Goal: Information Seeking & Learning: Learn about a topic

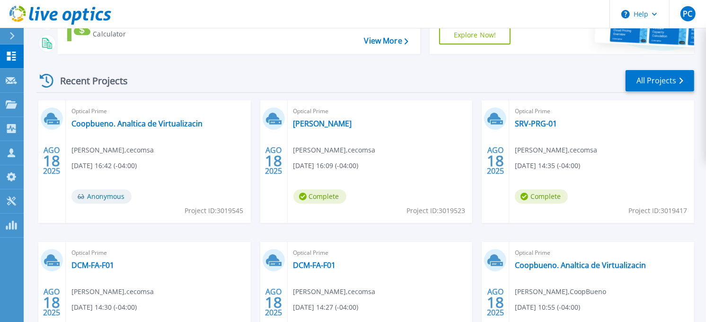
scroll to position [158, 0]
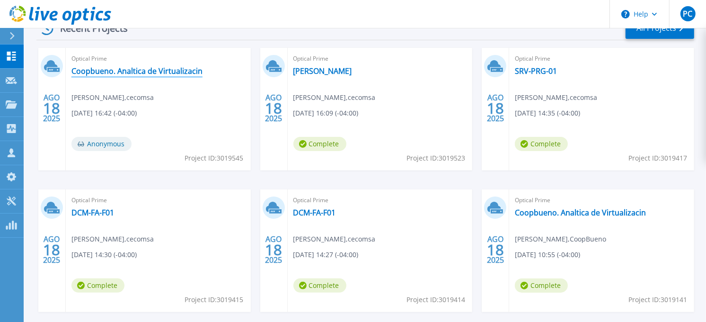
click at [168, 74] on link "Coopbueno. Analtica de Virtualizacin" at bounding box center [136, 70] width 131 height 9
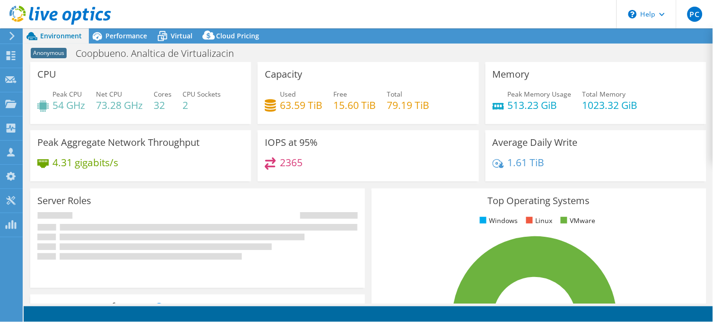
select select "USD"
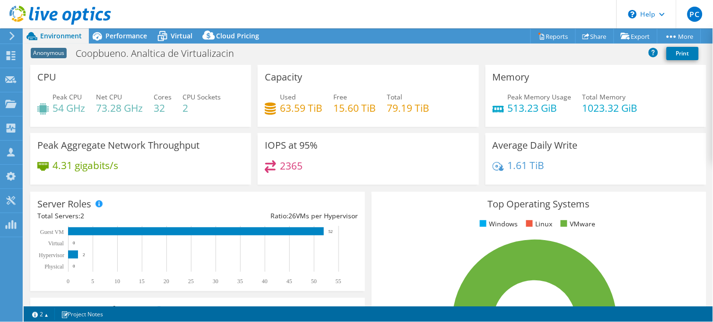
scroll to position [53, 0]
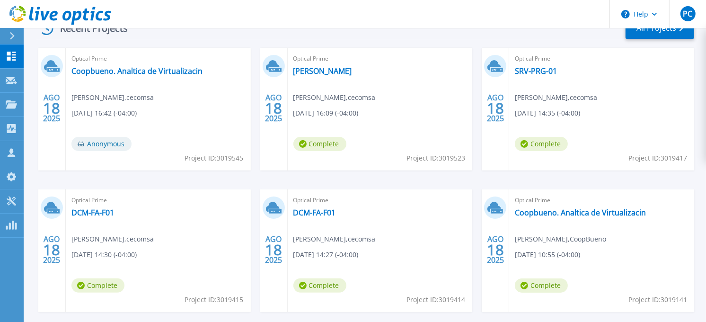
scroll to position [202, 0]
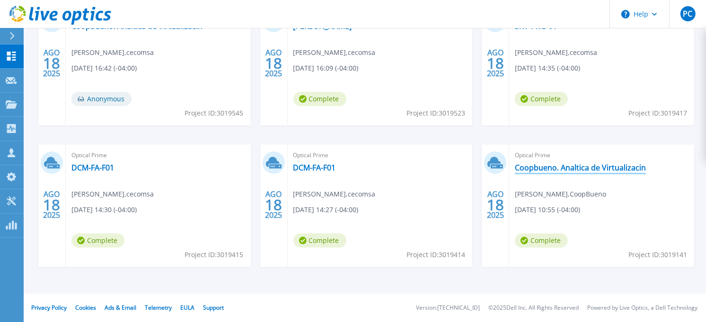
click at [541, 167] on link "Coopbueno. Analtica de Virtualizacin" at bounding box center [580, 167] width 131 height 9
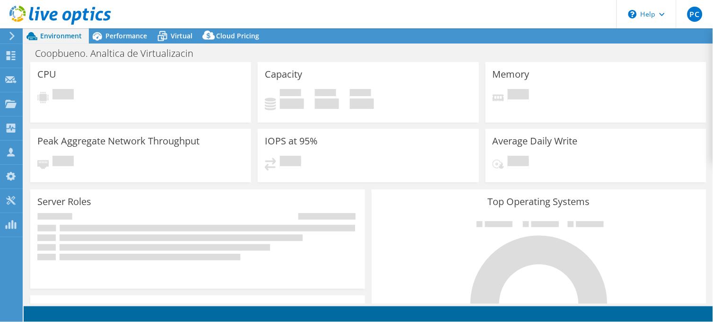
select select "USD"
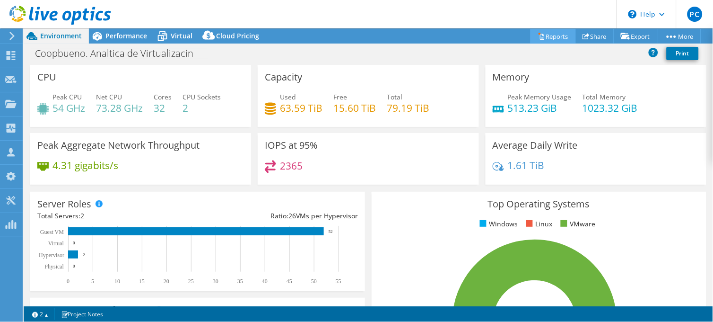
click at [559, 35] on link "Reports" at bounding box center [553, 36] width 45 height 15
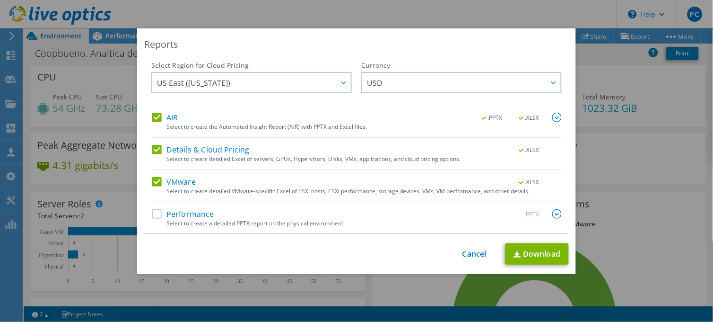
click at [152, 220] on div "Performance .PPTX Select to create a detailed PPTX report on the physical envir…" at bounding box center [357, 221] width 410 height 25
click at [152, 216] on label "Performance" at bounding box center [183, 213] width 62 height 9
click at [0, 0] on input "Performance" at bounding box center [0, 0] width 0 height 0
click at [514, 246] on link "Download" at bounding box center [537, 253] width 63 height 21
click at [650, 247] on div "Reports Select Region for Cloud Pricing Asia Pacific (Hong Kong) Asia Pacific (…" at bounding box center [356, 160] width 713 height 265
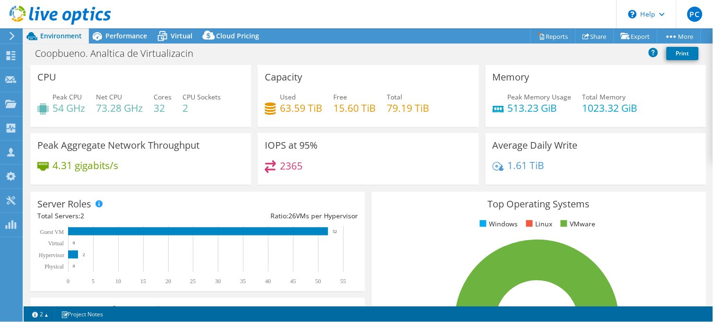
click at [79, 254] on rect at bounding box center [195, 255] width 317 height 59
click at [121, 42] on div "Performance" at bounding box center [121, 35] width 65 height 15
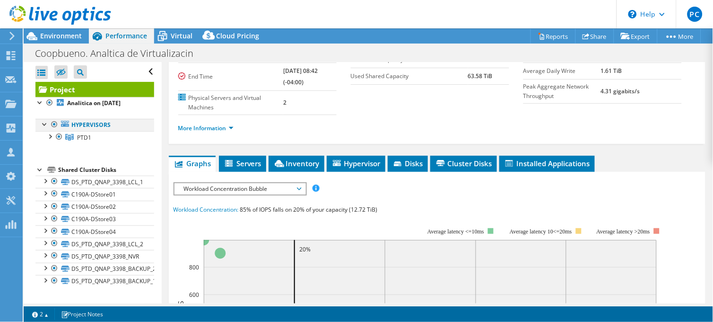
click at [44, 124] on div at bounding box center [44, 123] width 9 height 9
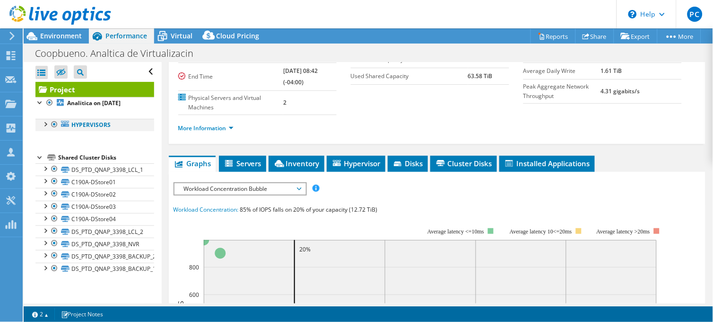
click at [44, 124] on div at bounding box center [44, 123] width 9 height 9
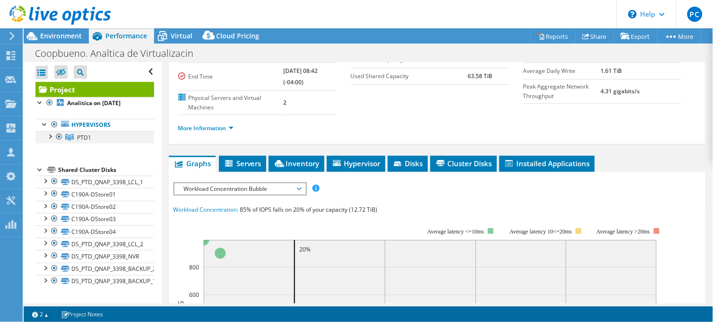
click at [50, 135] on div at bounding box center [49, 135] width 9 height 9
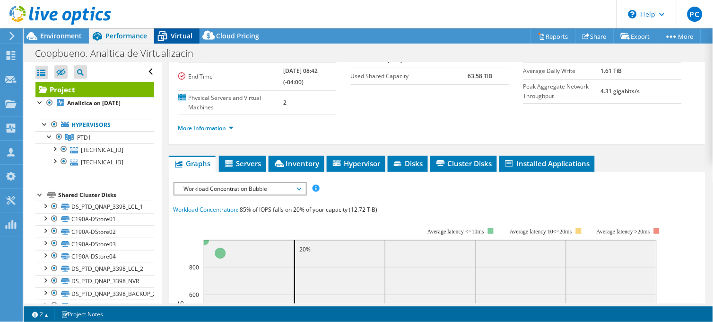
click at [175, 37] on span "Virtual" at bounding box center [182, 35] width 22 height 9
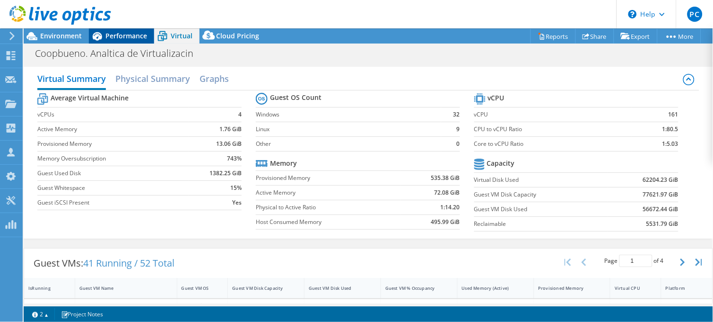
click at [127, 39] on span "Performance" at bounding box center [126, 35] width 42 height 9
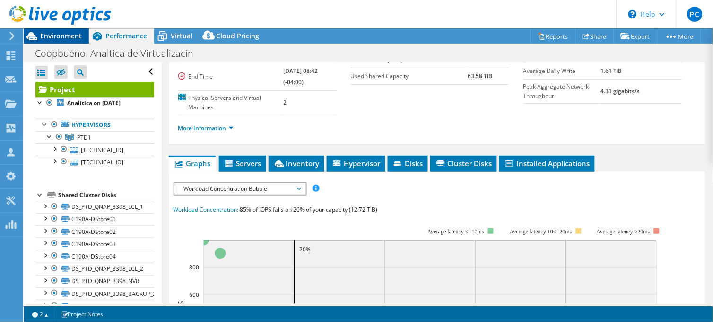
click at [73, 39] on span "Environment" at bounding box center [61, 35] width 42 height 9
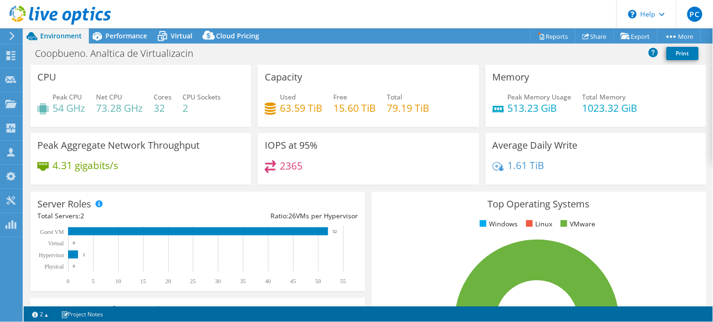
scroll to position [368, 0]
click at [98, 32] on icon at bounding box center [97, 36] width 9 height 9
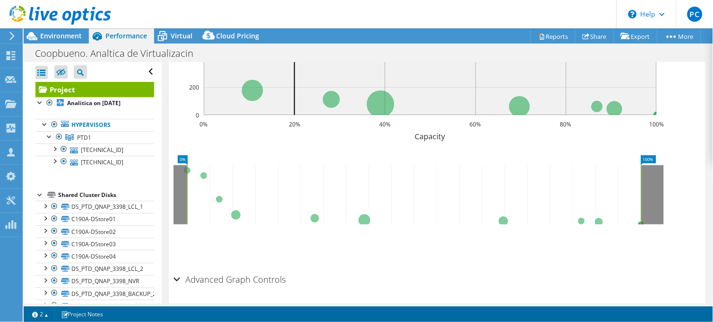
scroll to position [21, 0]
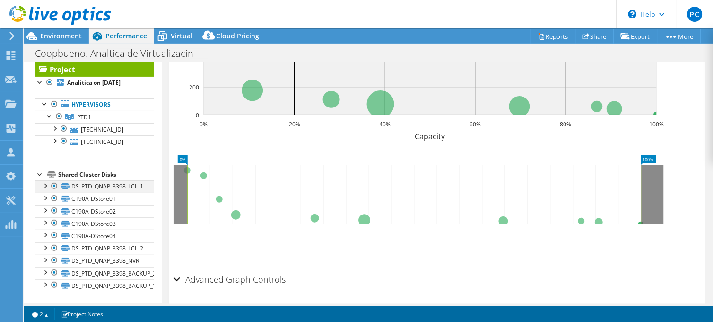
click at [46, 186] on div at bounding box center [44, 184] width 9 height 9
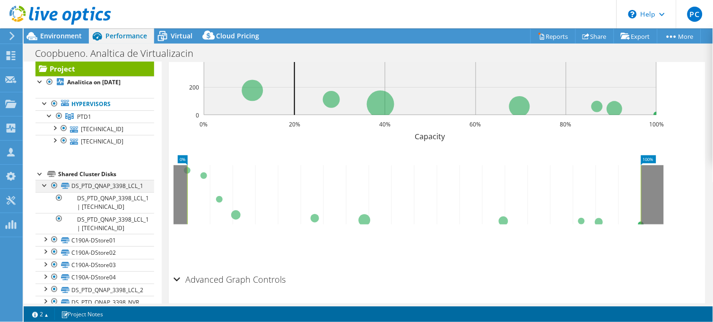
click at [46, 186] on div at bounding box center [44, 184] width 9 height 9
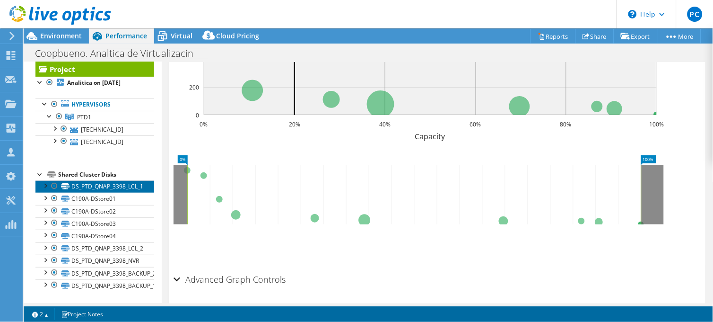
click at [92, 186] on link "DS_PTD_QNAP_3398_LCL_1" at bounding box center [94, 186] width 119 height 12
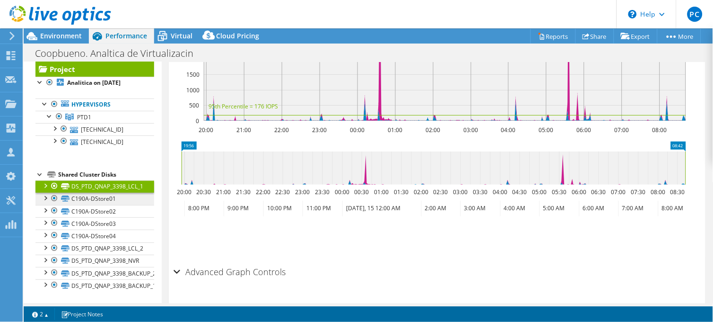
scroll to position [361, 0]
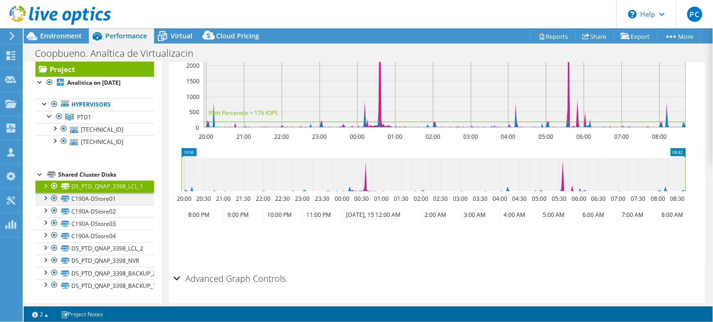
click at [45, 199] on div at bounding box center [44, 197] width 9 height 9
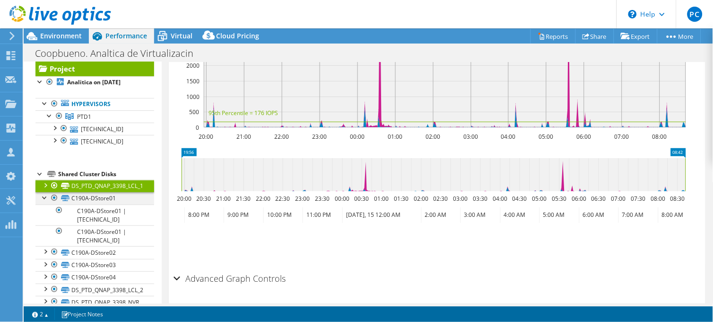
click at [45, 199] on div at bounding box center [44, 196] width 9 height 9
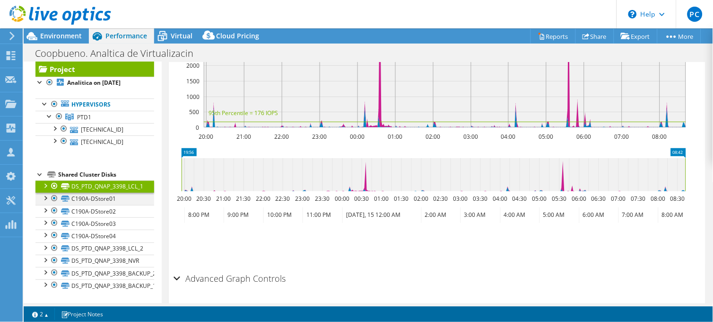
click at [45, 199] on div at bounding box center [44, 197] width 9 height 9
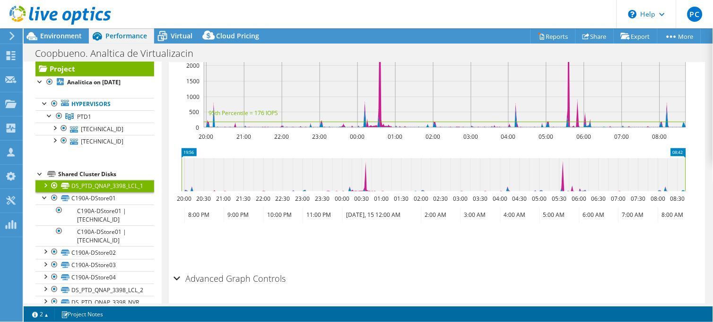
click at [45, 186] on div at bounding box center [44, 184] width 9 height 9
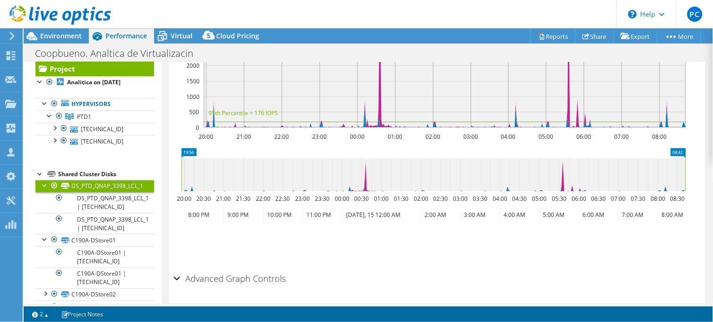
click at [45, 186] on div at bounding box center [44, 184] width 9 height 9
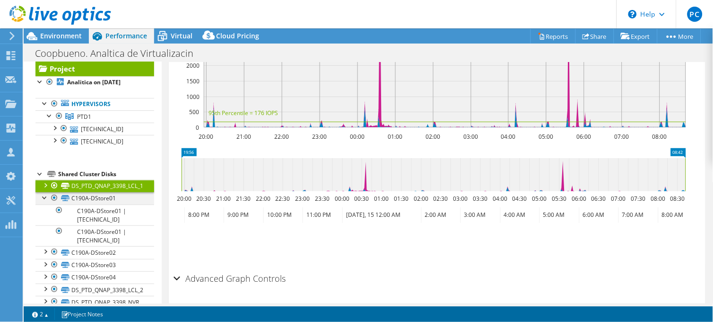
click at [44, 195] on div at bounding box center [44, 196] width 9 height 9
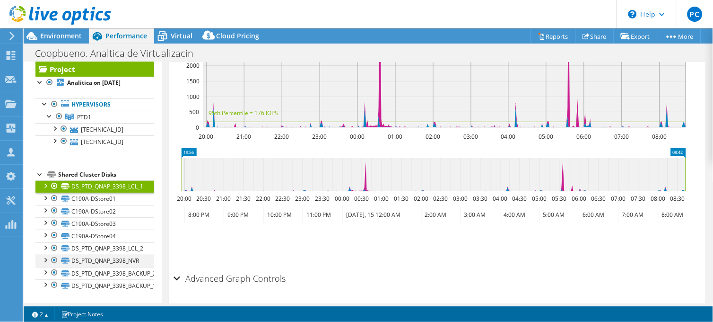
click at [48, 258] on div at bounding box center [44, 258] width 9 height 9
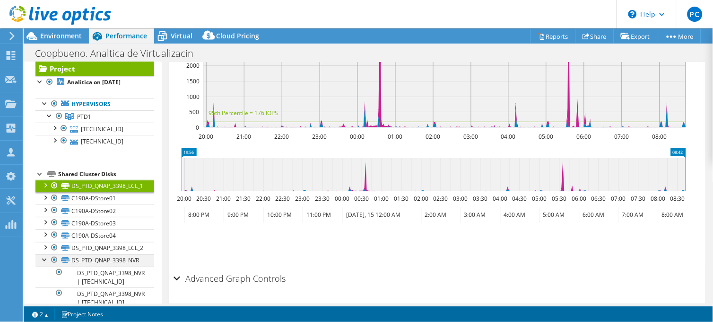
click at [48, 258] on div at bounding box center [44, 258] width 9 height 9
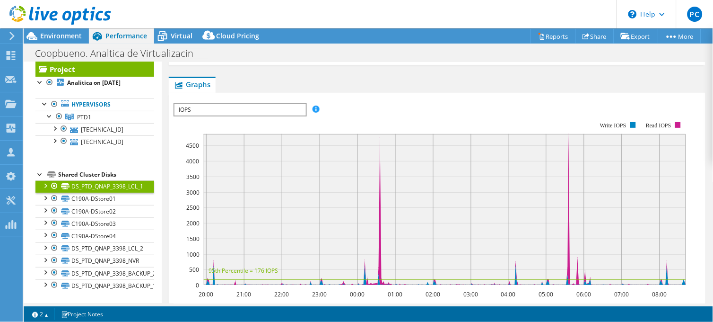
scroll to position [98, 0]
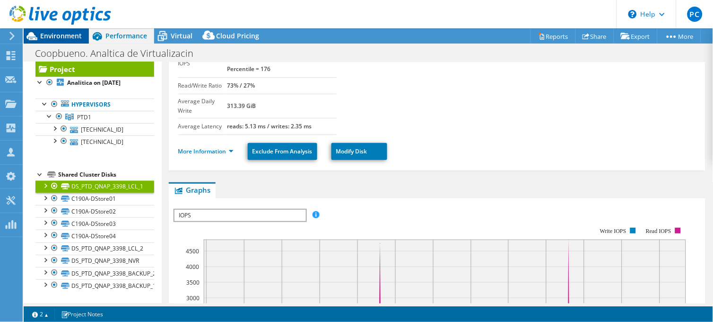
click at [71, 35] on span "Environment" at bounding box center [61, 35] width 42 height 9
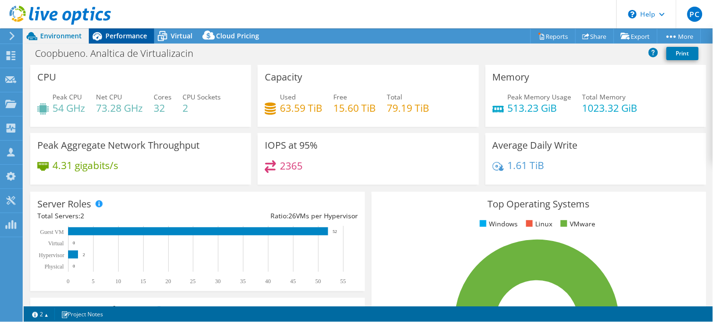
click at [110, 35] on span "Performance" at bounding box center [126, 35] width 42 height 9
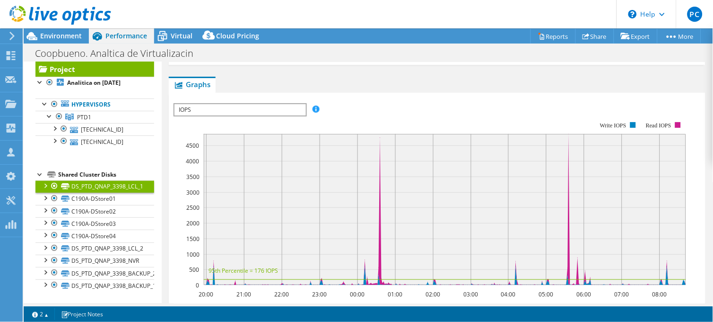
scroll to position [45, 0]
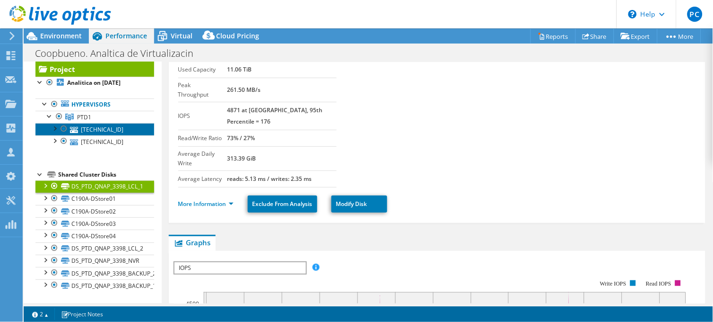
click at [100, 125] on link "10.32.99.11" at bounding box center [94, 129] width 119 height 12
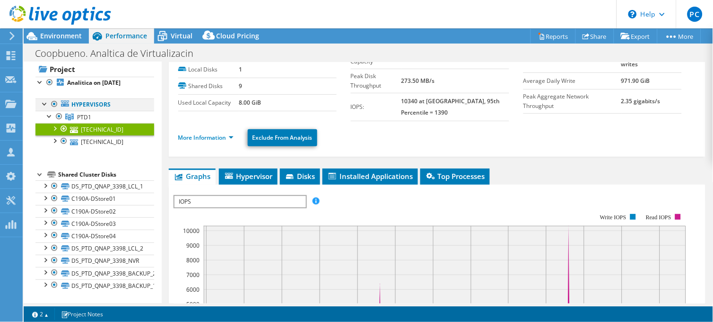
click at [45, 102] on div at bounding box center [44, 102] width 9 height 9
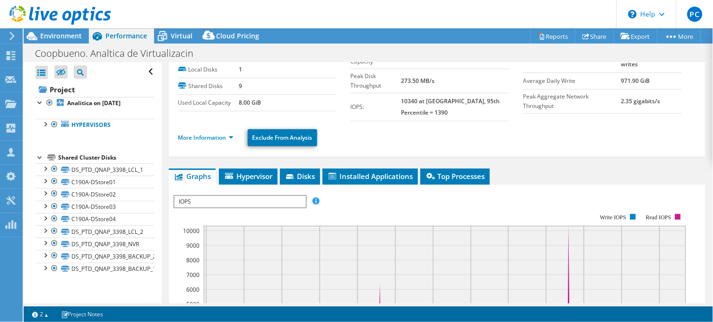
scroll to position [150, 0]
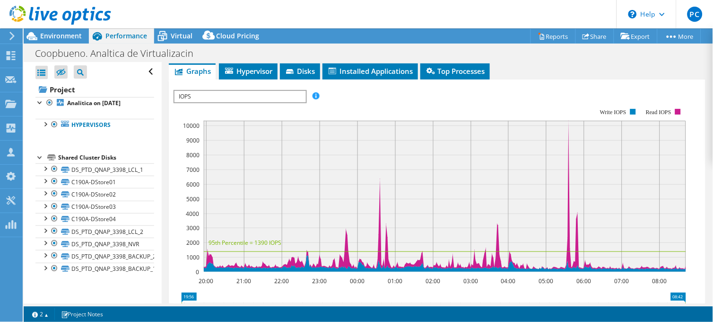
click at [257, 91] on span "IOPS" at bounding box center [240, 96] width 131 height 11
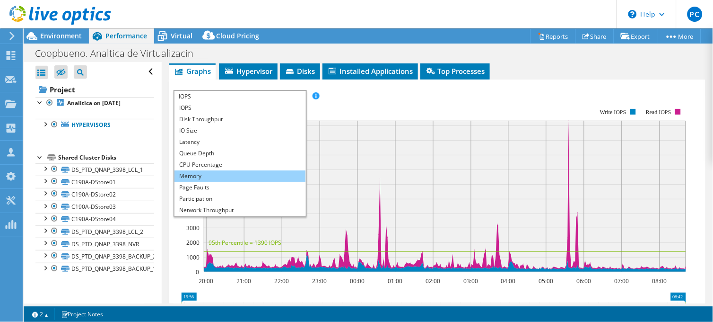
click at [204, 175] on li "Memory" at bounding box center [240, 175] width 131 height 11
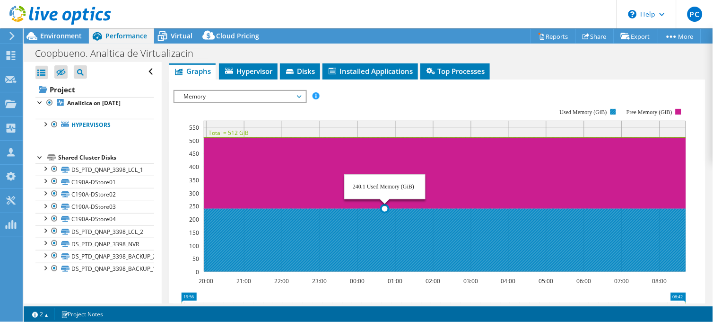
scroll to position [45, 0]
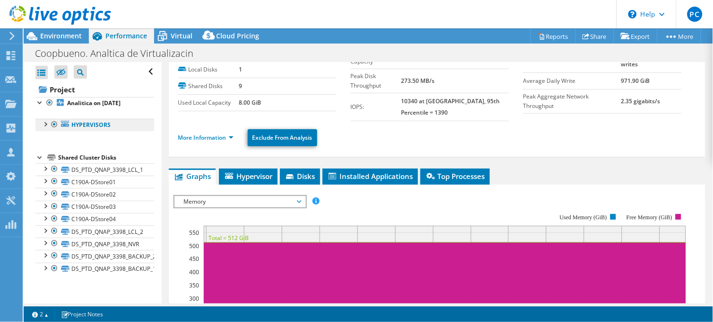
click at [82, 124] on link "Hypervisors" at bounding box center [94, 125] width 119 height 12
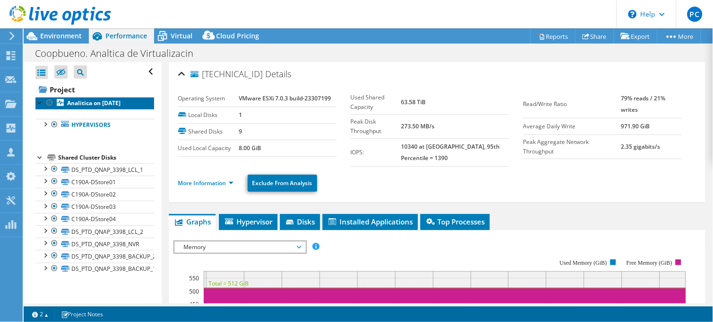
click at [91, 109] on link "Analitica on 8/18/2025" at bounding box center [94, 103] width 119 height 12
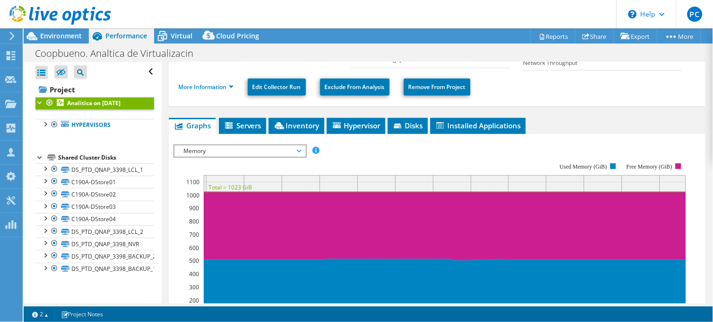
scroll to position [53, 0]
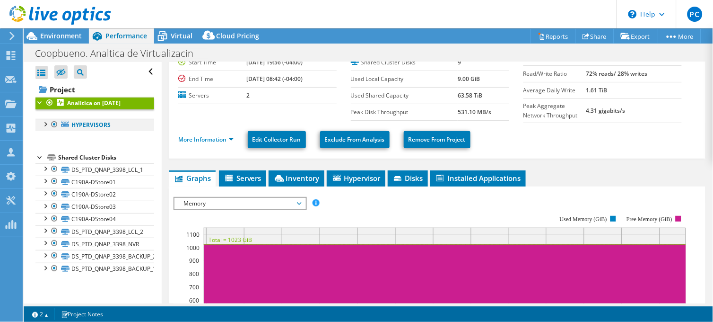
click at [44, 125] on div at bounding box center [44, 123] width 9 height 9
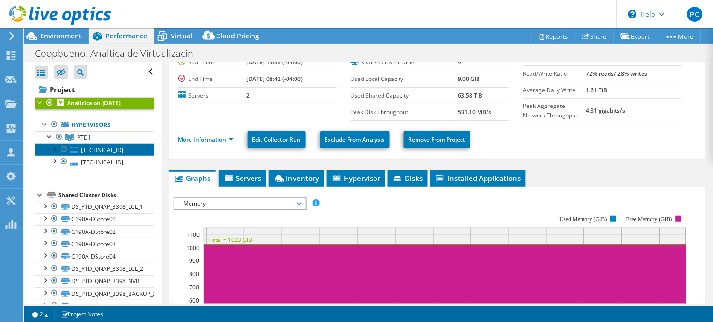
click at [90, 154] on link "10.32.99.11" at bounding box center [94, 149] width 119 height 12
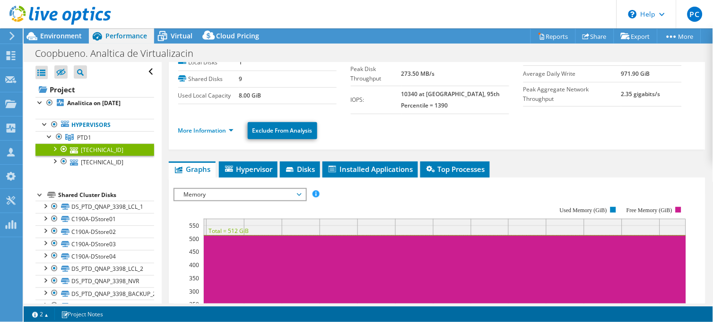
scroll to position [158, 0]
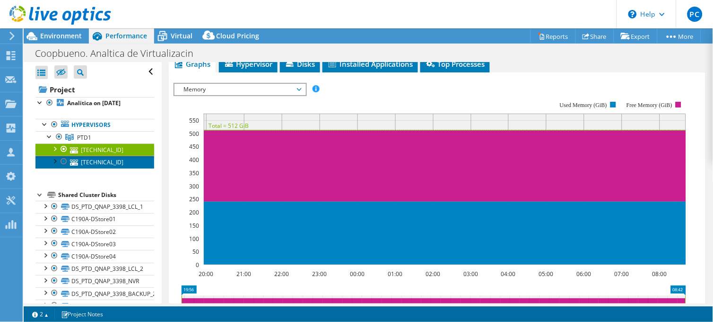
click at [92, 159] on link "10.32.99.12" at bounding box center [94, 162] width 119 height 12
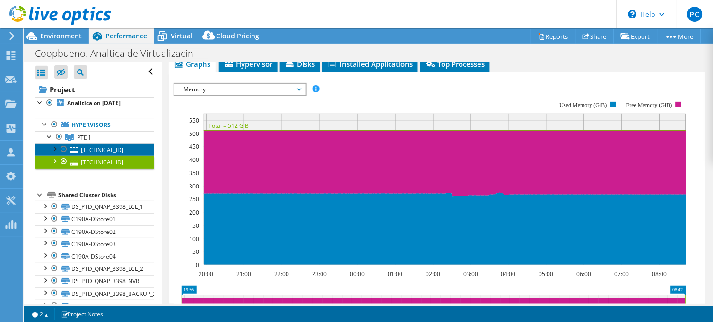
click at [88, 148] on link "10.32.99.11" at bounding box center [94, 149] width 119 height 12
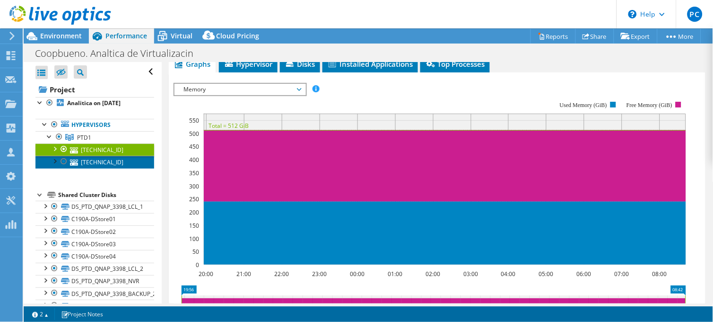
click at [81, 157] on link "10.32.99.12" at bounding box center [94, 162] width 119 height 12
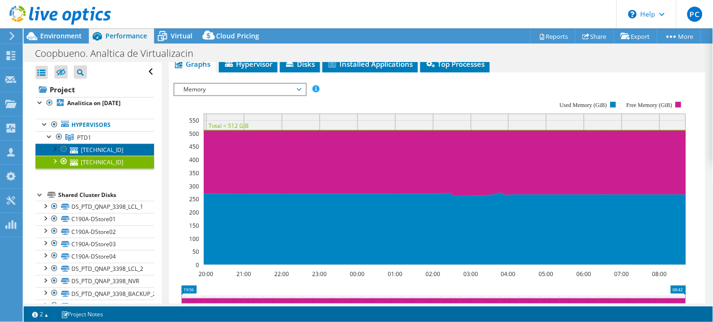
click at [81, 146] on link "10.32.99.11" at bounding box center [94, 149] width 119 height 12
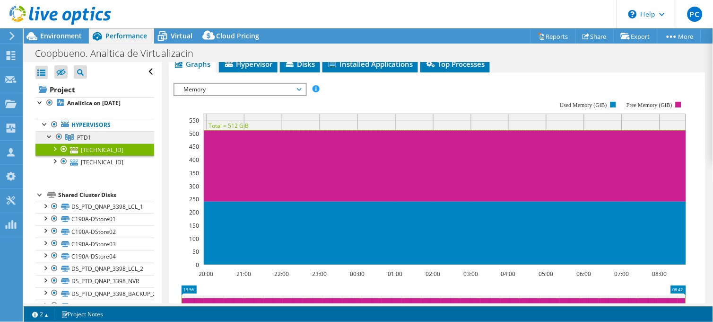
click at [81, 136] on span "PTD1" at bounding box center [84, 137] width 14 height 8
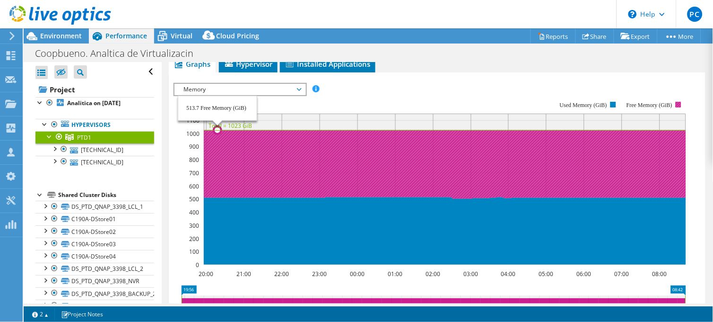
scroll to position [0, 0]
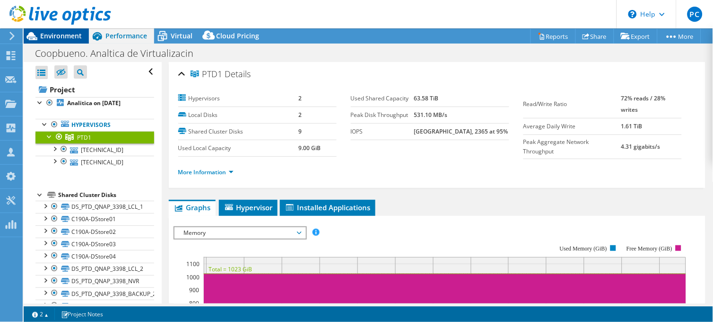
click at [60, 35] on span "Environment" at bounding box center [61, 35] width 42 height 9
